Goal: Check status: Check status

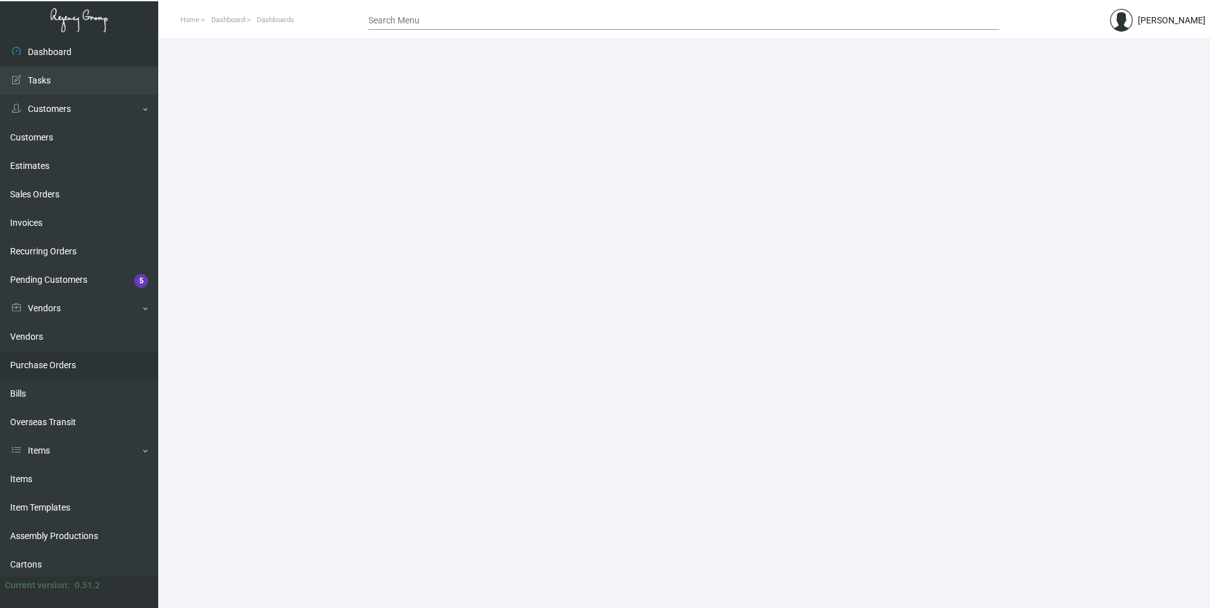
click at [75, 359] on link "Purchase Orders" at bounding box center [79, 365] width 158 height 28
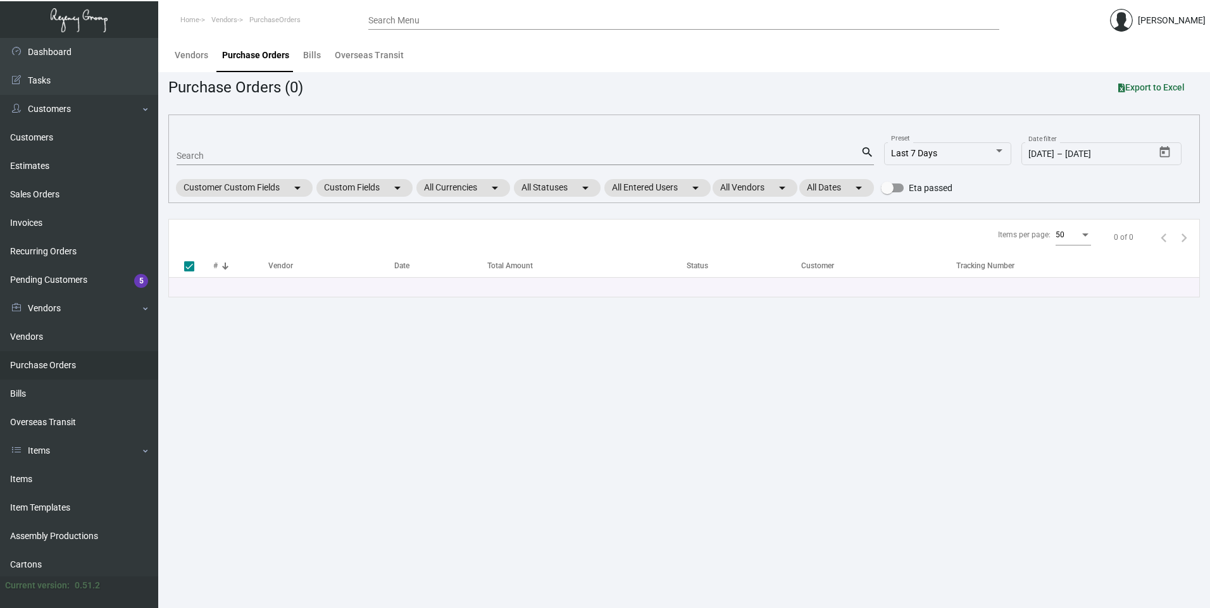
click at [186, 158] on input "Search" at bounding box center [519, 156] width 684 height 10
paste input "108107"
type input "108107"
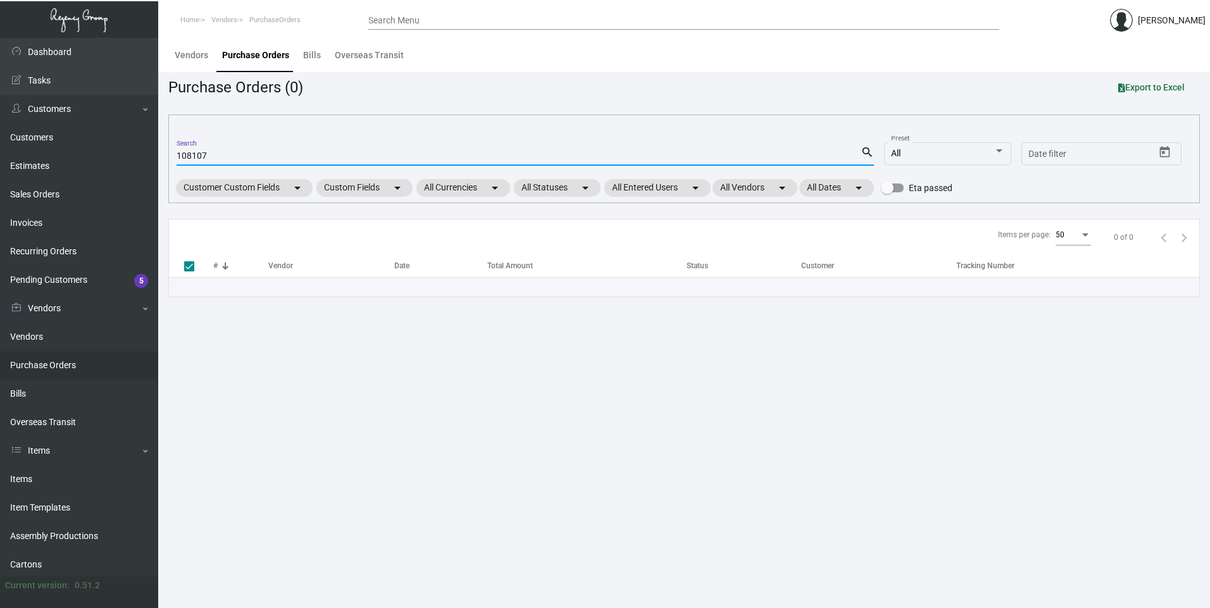
checkbox input "false"
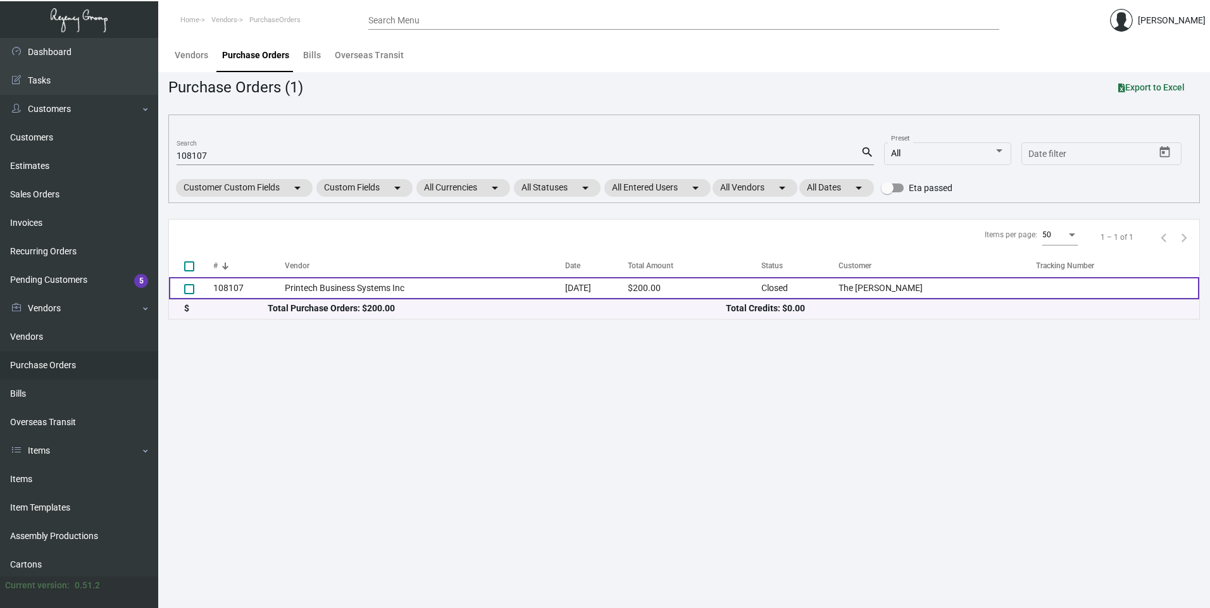
click at [303, 284] on td "Printech Business Systems Inc" at bounding box center [425, 288] width 280 height 22
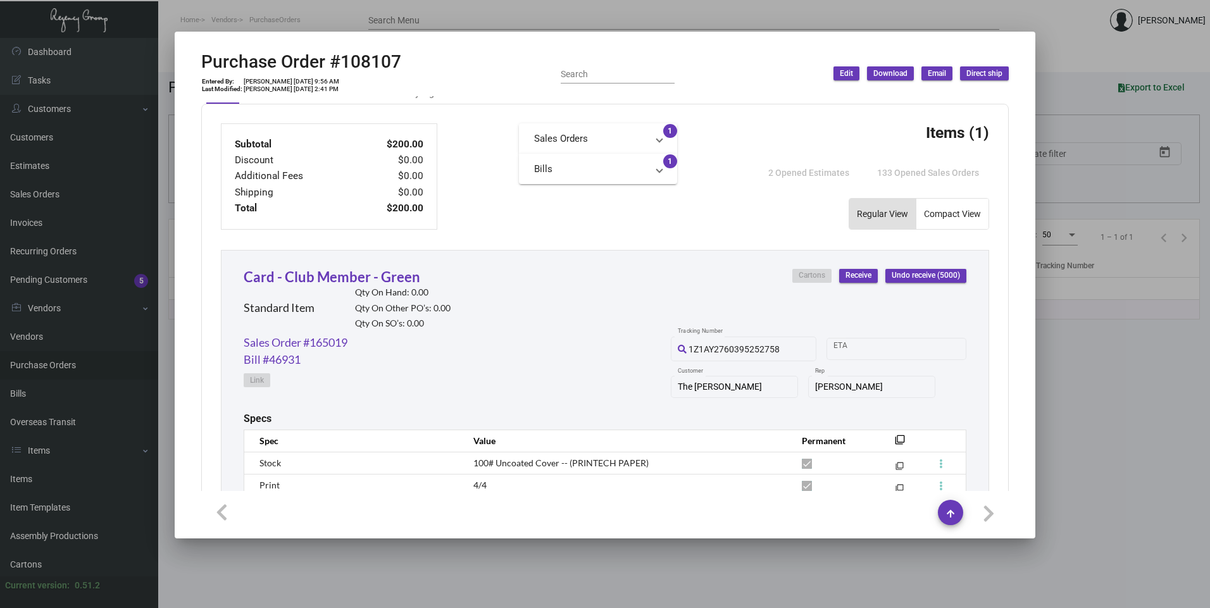
scroll to position [625, 0]
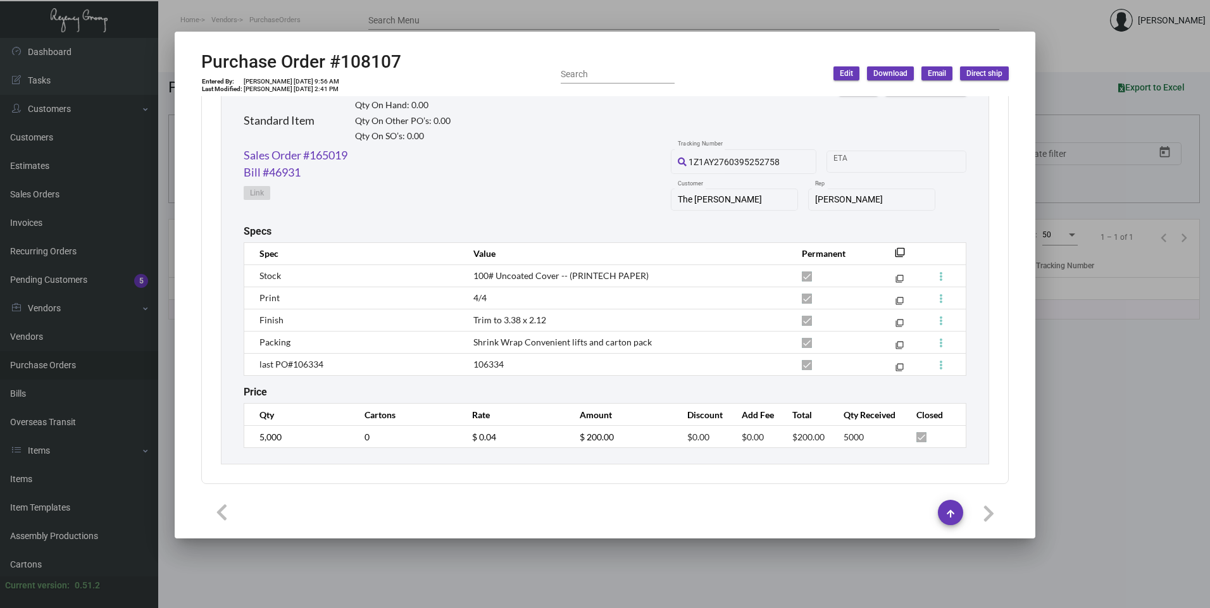
click at [211, 568] on div at bounding box center [605, 304] width 1210 height 608
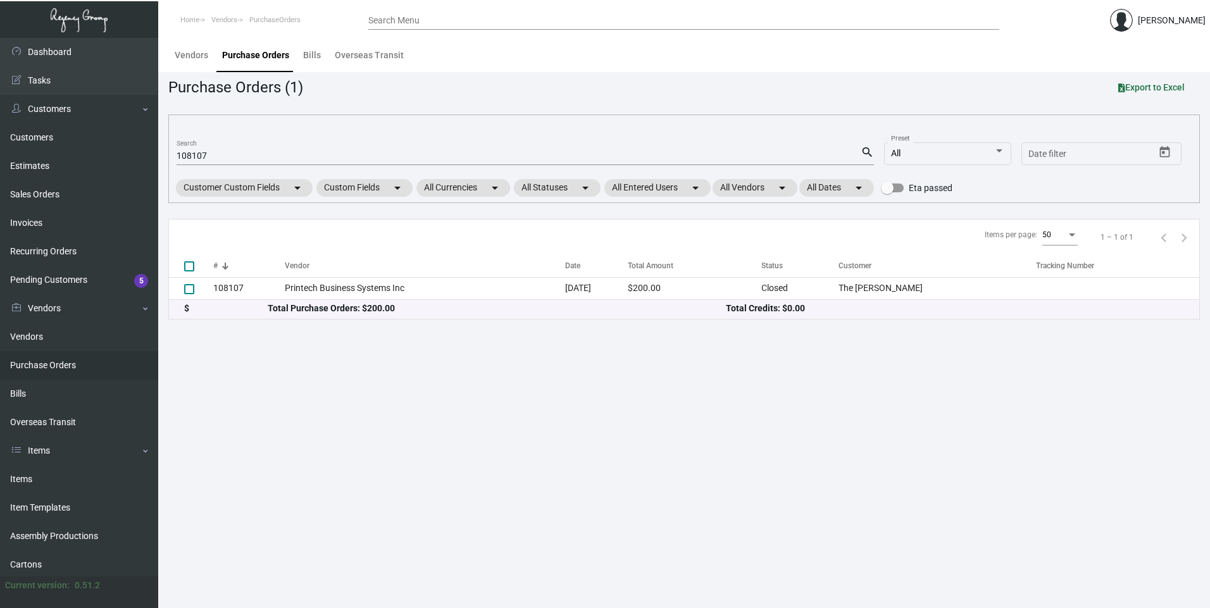
click at [197, 156] on input "108107" at bounding box center [519, 156] width 684 height 10
paste input "367"
type input "103677"
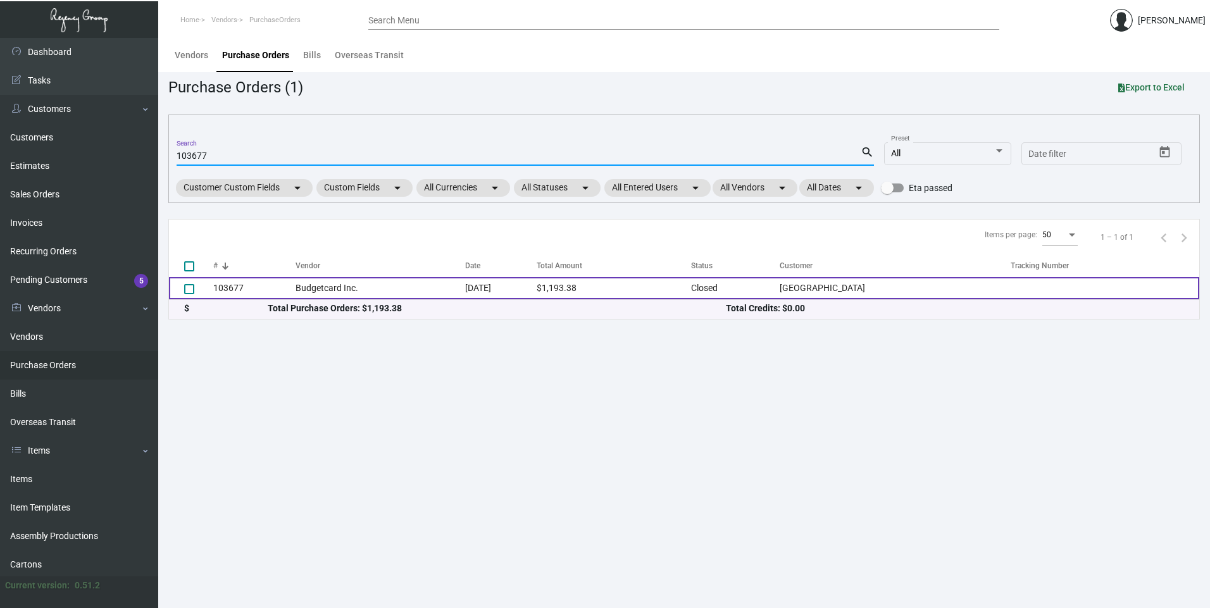
click at [316, 287] on td "Budgetcard Inc." at bounding box center [381, 288] width 170 height 22
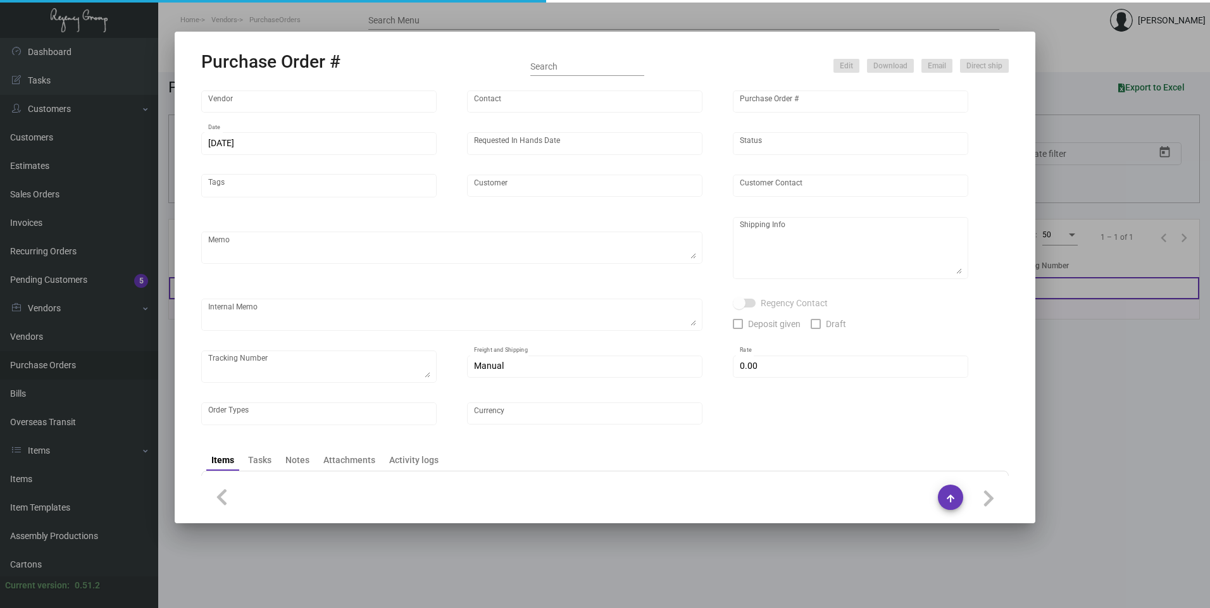
type input "Budgetcard Inc."
type input "Place Orders"
type input "103677"
type input "[DATE]"
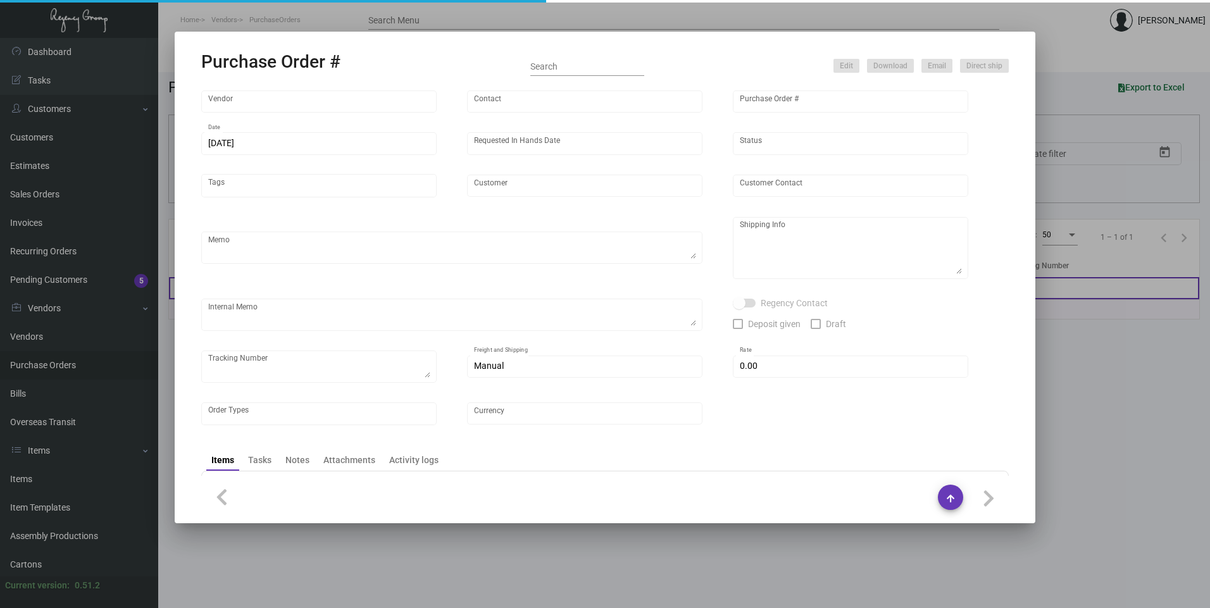
type input "[GEOGRAPHIC_DATA]"
type input "[PERSON_NAME]"
type textarea "Quote# 125971 / Blind ship on ups# 1AY276"
type textarea "[GEOGRAPHIC_DATA] - [PERSON_NAME] [STREET_ADDRESS][US_STATE]"
type input "$ 0.00"
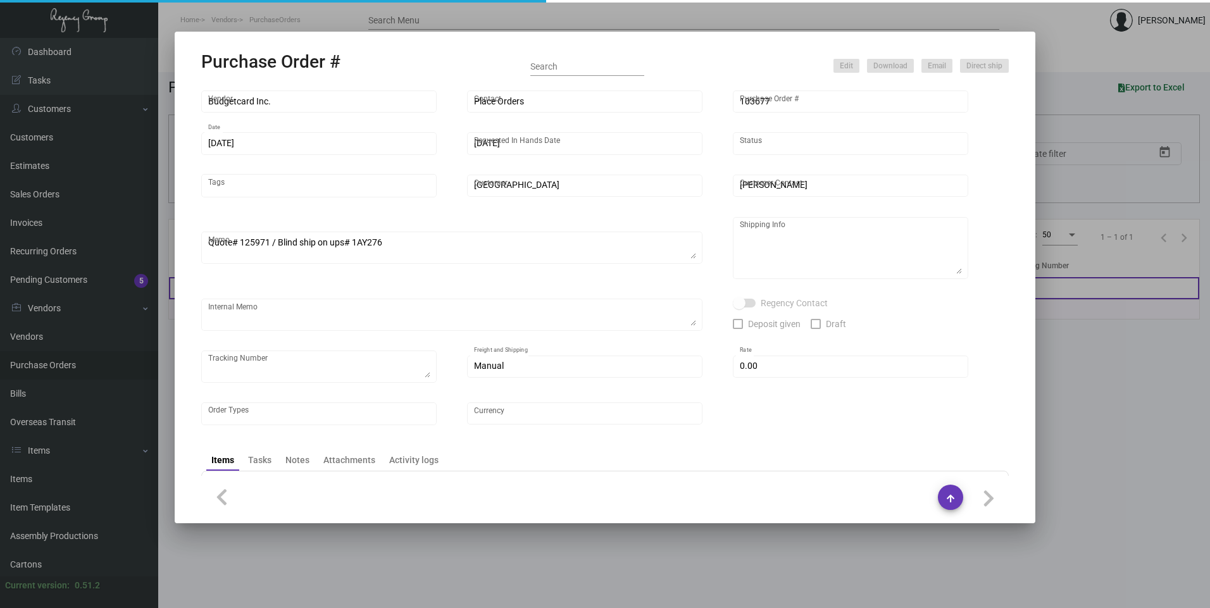
type input "United States Dollar $"
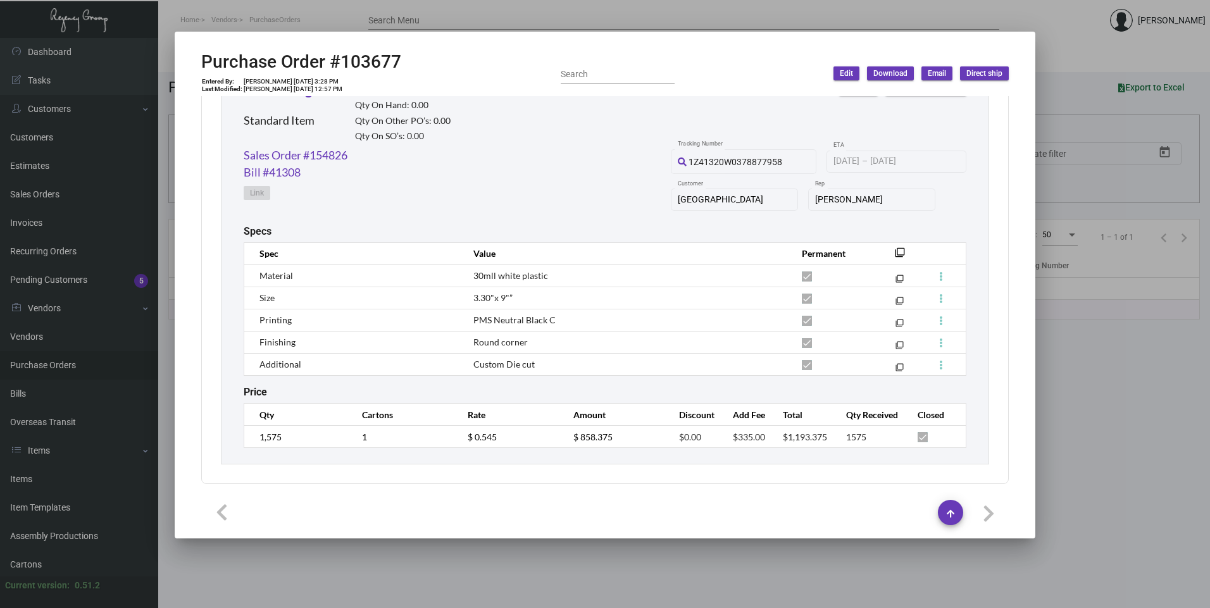
click at [349, 16] on div at bounding box center [605, 304] width 1210 height 608
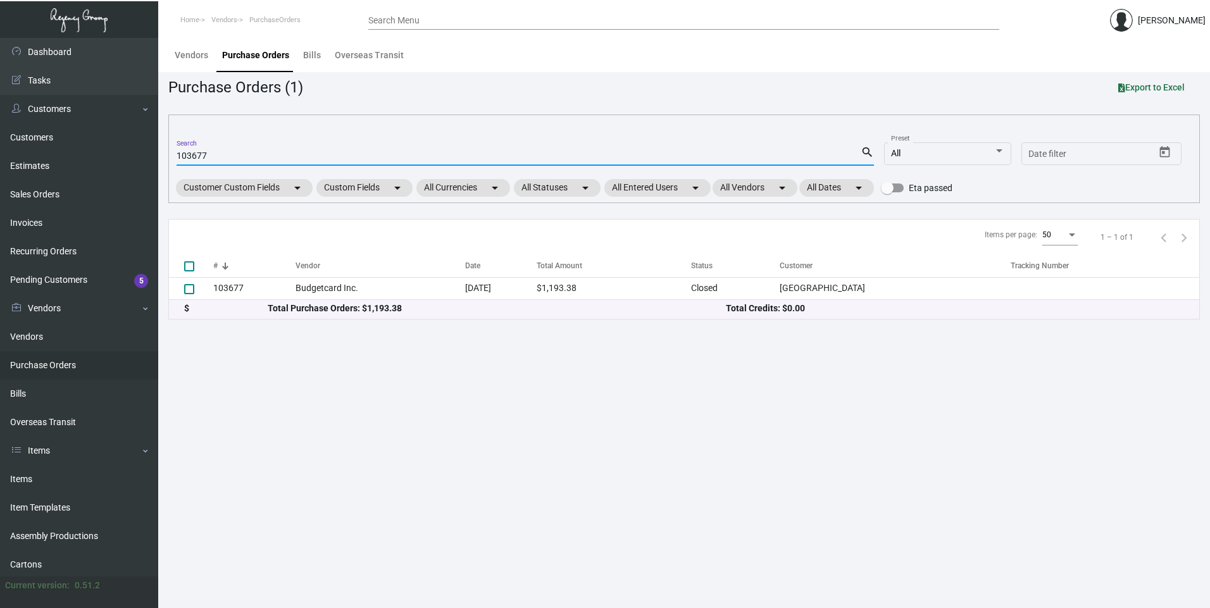
click at [189, 153] on input "103677" at bounding box center [519, 156] width 684 height 10
paste input "6512"
type input "106512"
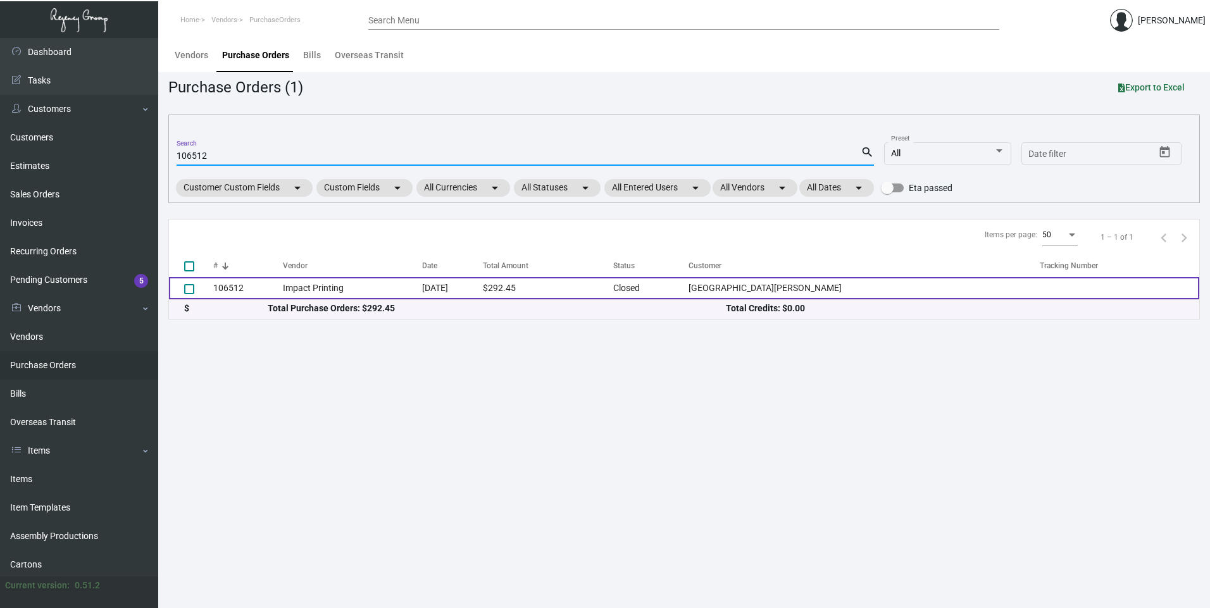
click at [268, 291] on td "106512" at bounding box center [248, 288] width 70 height 22
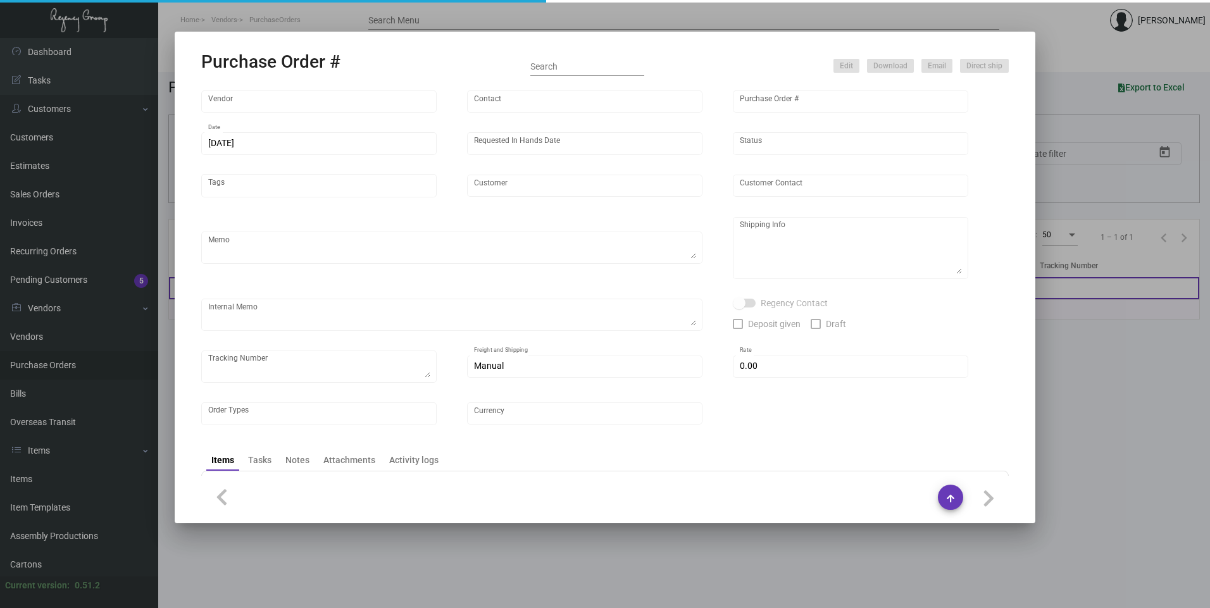
type input "Impact Printing"
type input "Impact Orders"
type input "106512"
type input "[DATE]"
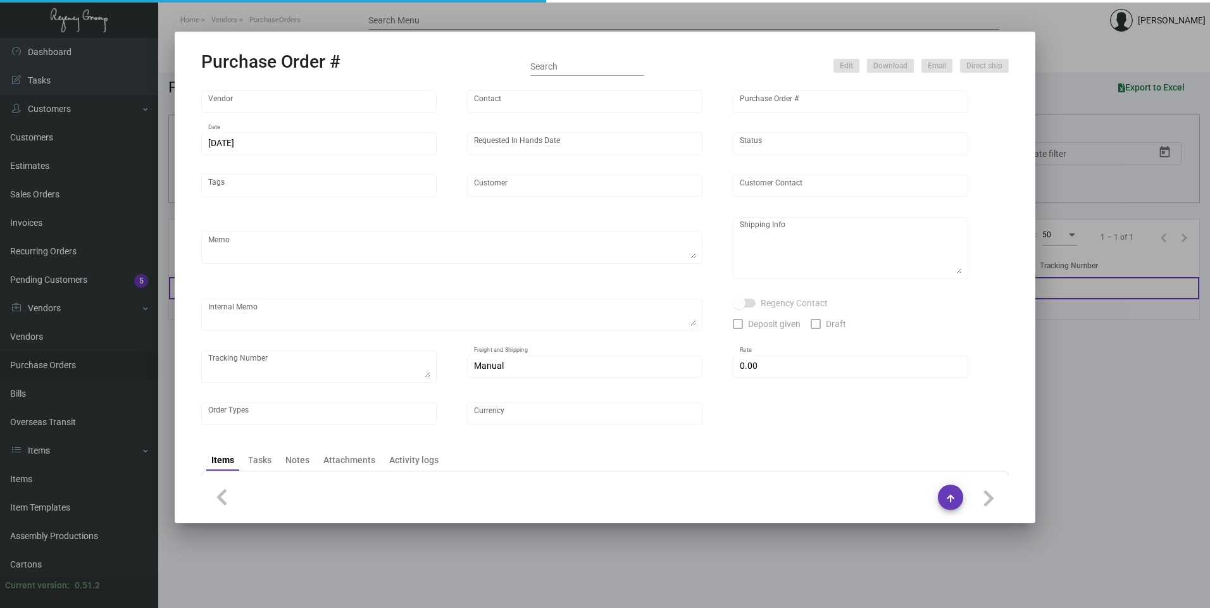
type input "[GEOGRAPHIC_DATA][PERSON_NAME]"
type input "[PERSON_NAME]"
type textarea "Quote# 50016 / Please reach out to SH for UPS labels."
type textarea "Hotel [PERSON_NAME] [STREET_ADDRESS]"
type textarea "7/23 - Proofs approved. 7/24 - Requested ESD. 7/26 Proofs approved 7/29 - Reque…"
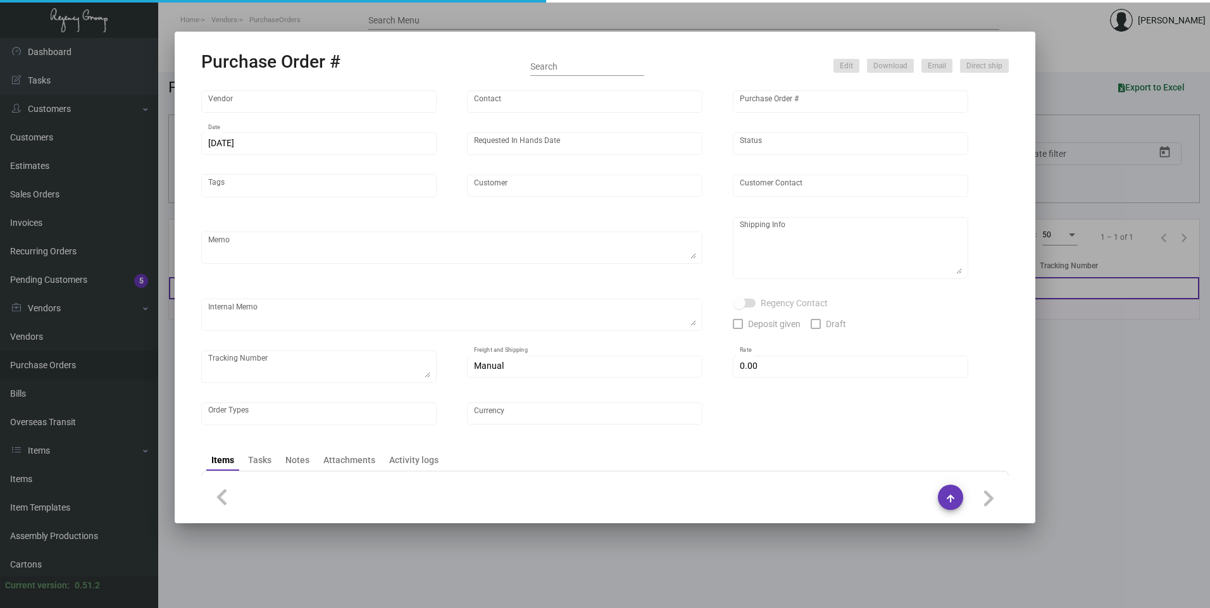
type input "$ 0.00"
type input "United States Dollar $"
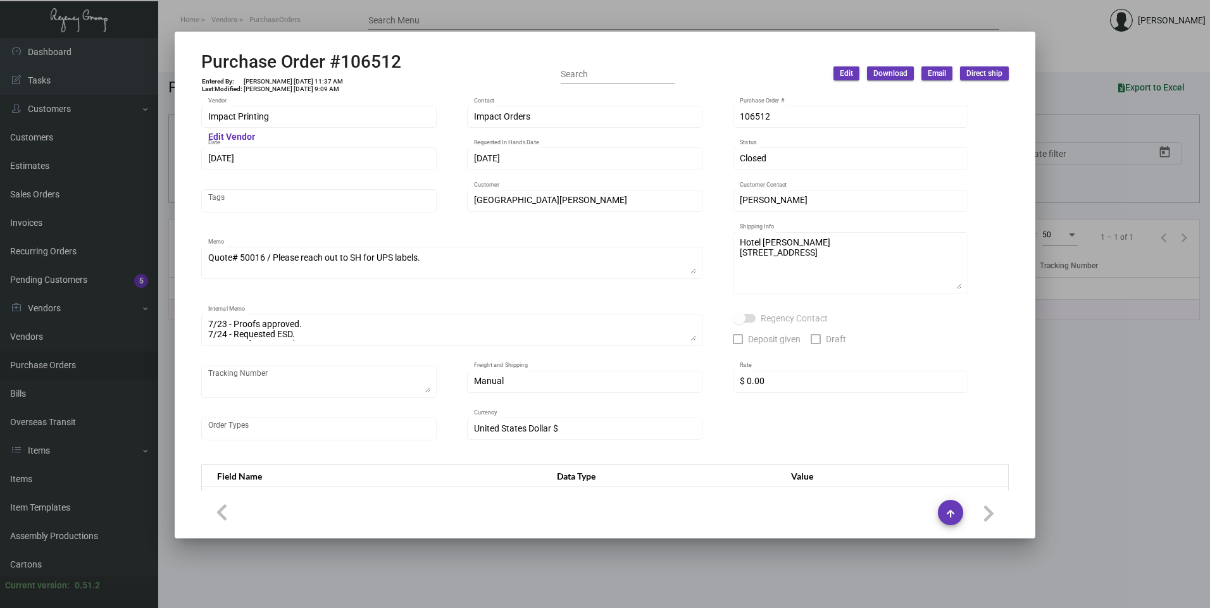
scroll to position [603, 0]
